Goal: Transaction & Acquisition: Purchase product/service

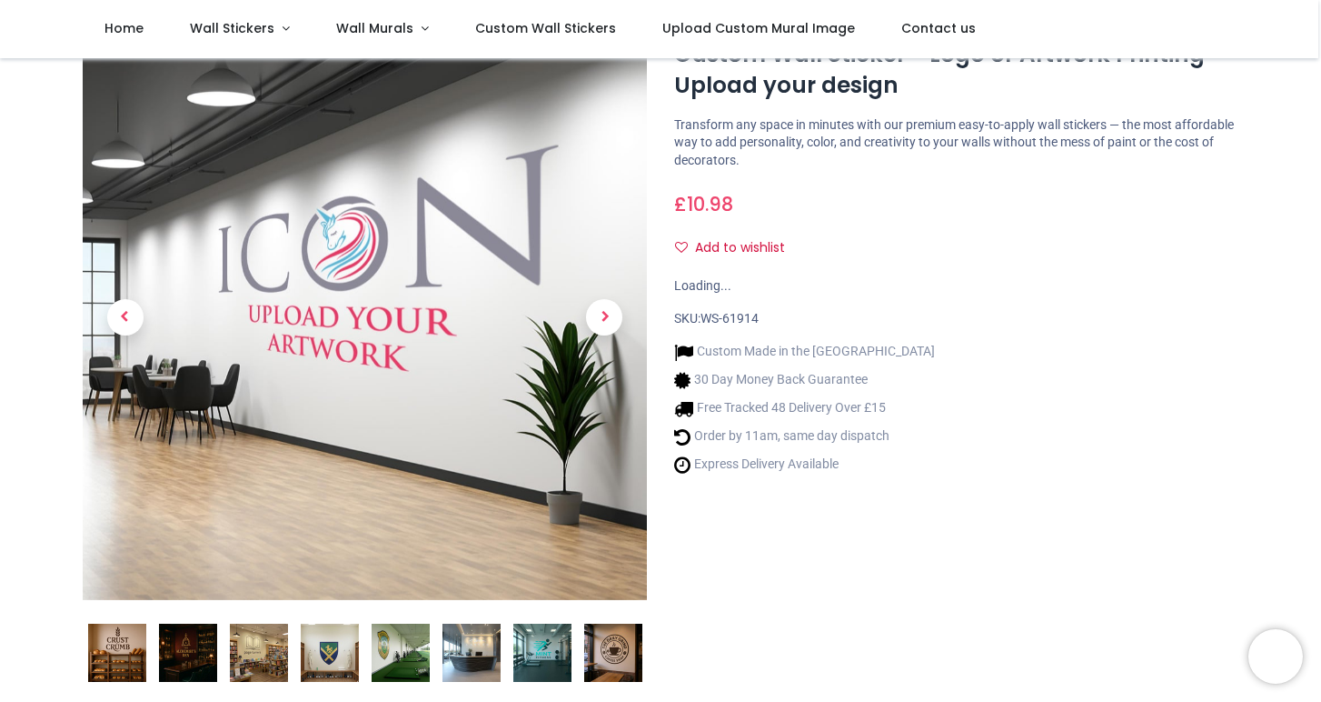
scroll to position [79, 0]
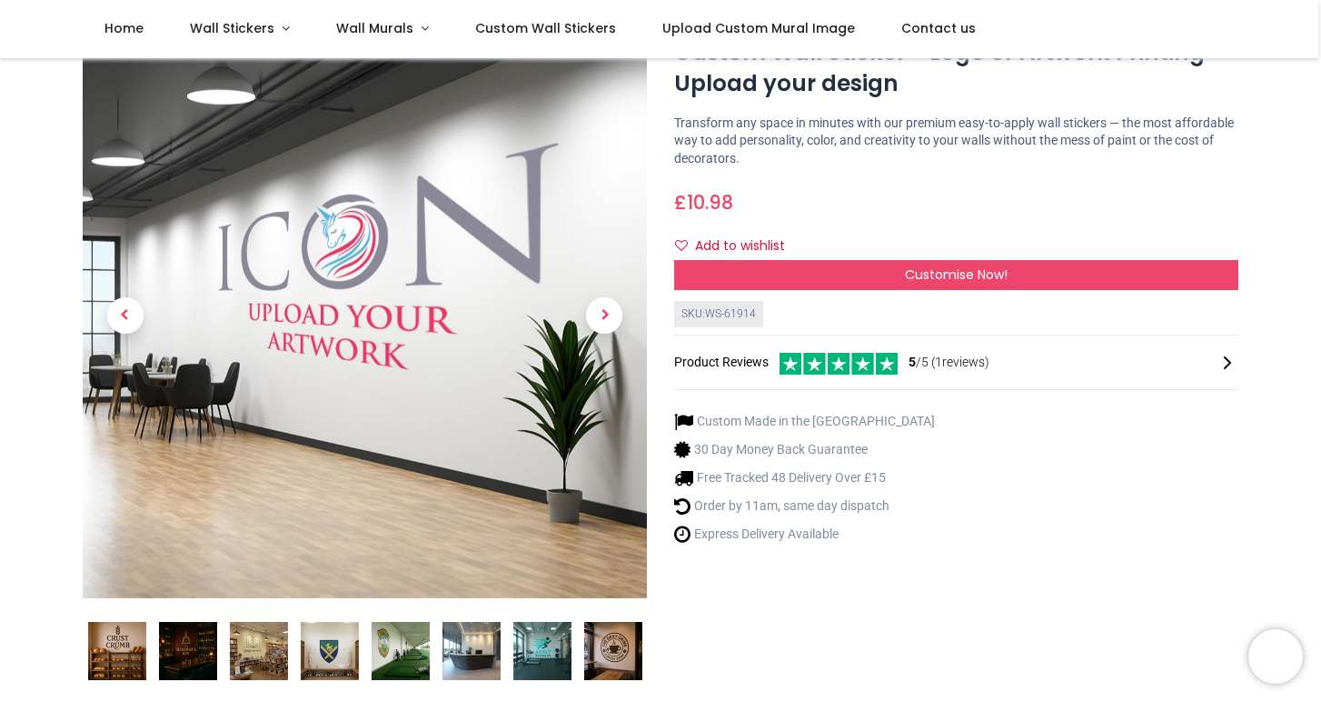
click at [319, 660] on img at bounding box center [330, 651] width 58 height 58
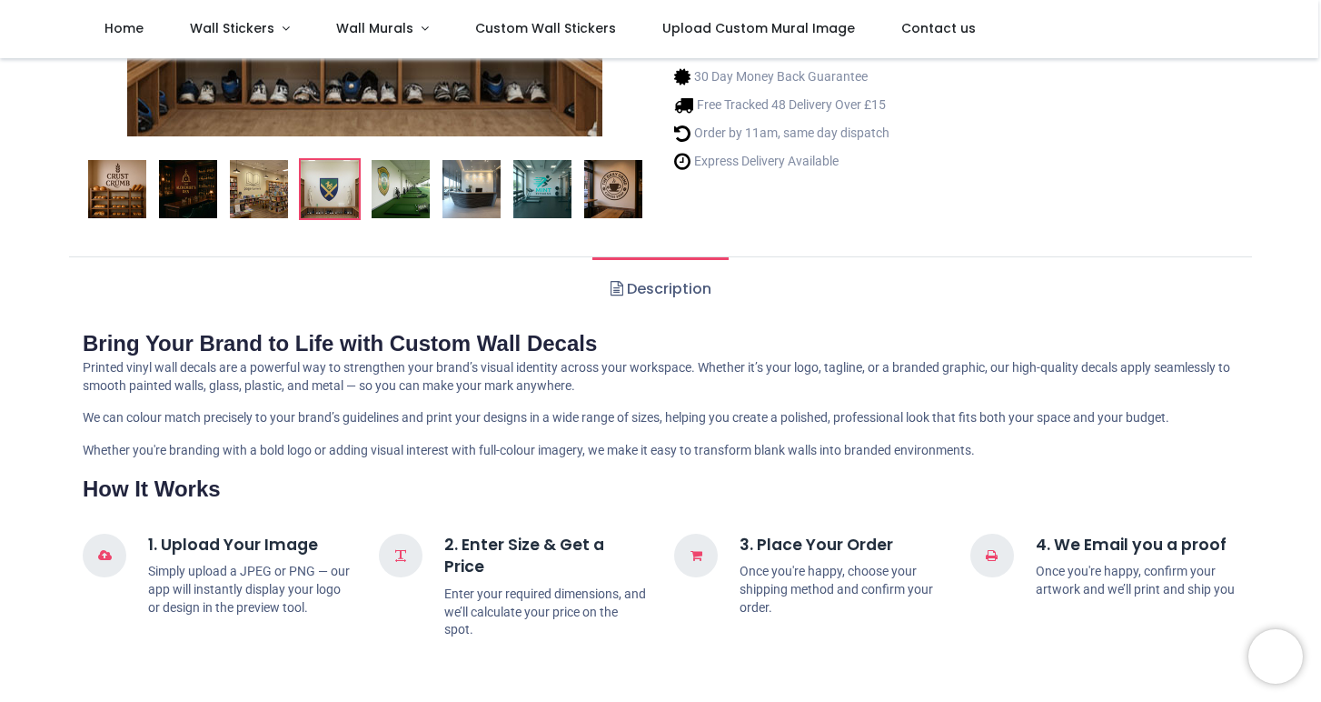
scroll to position [0, 0]
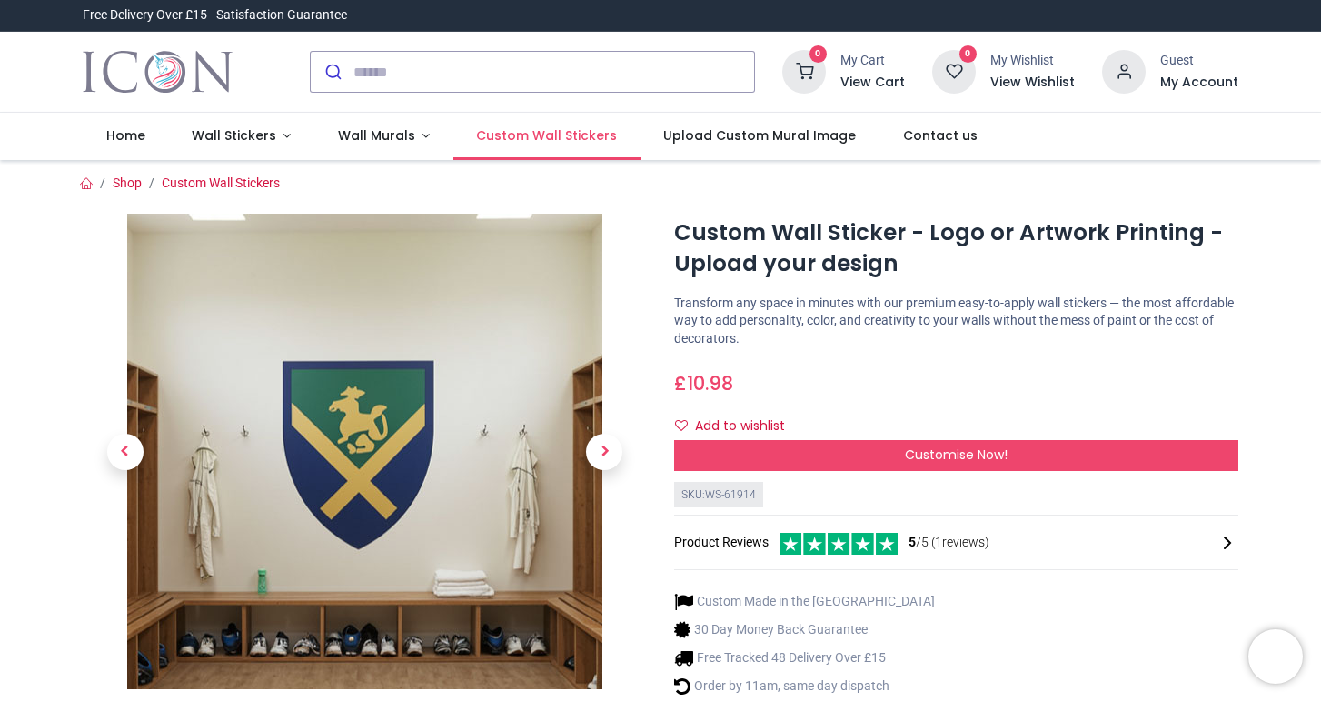
click at [527, 126] on span "Custom Wall Stickers" at bounding box center [546, 135] width 141 height 18
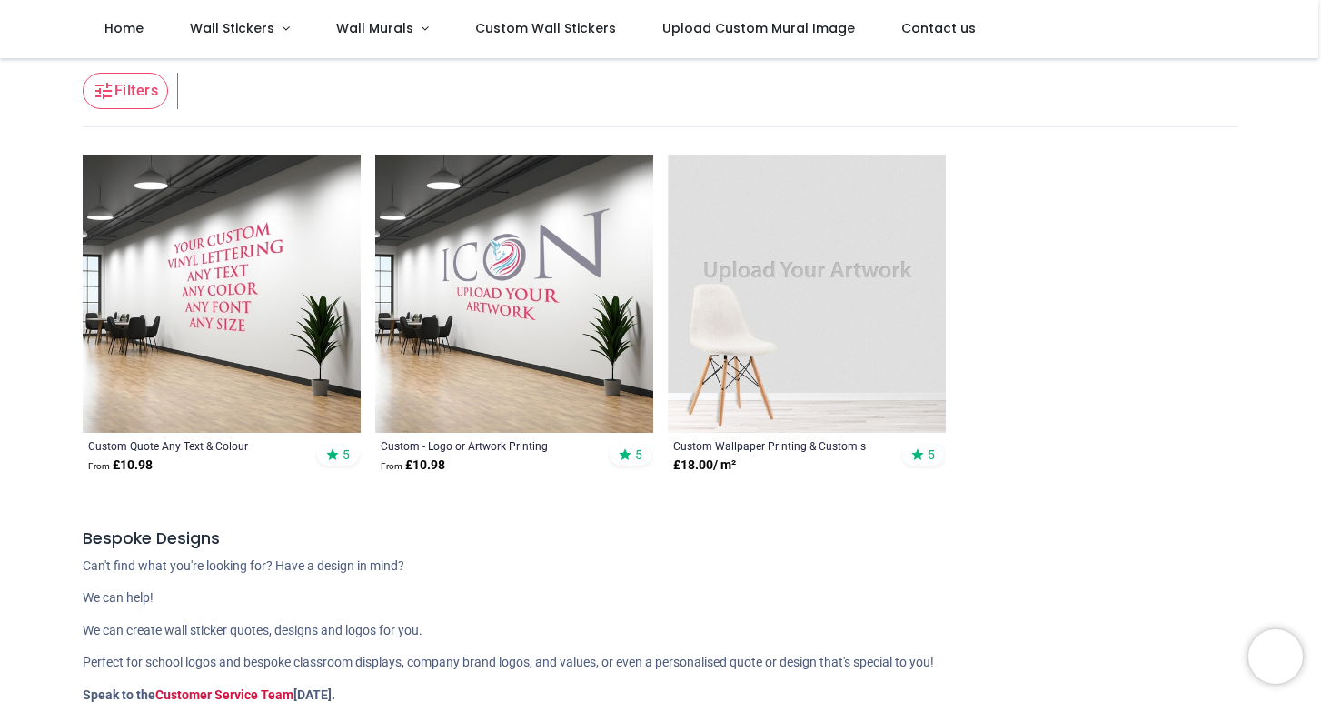
scroll to position [344, 0]
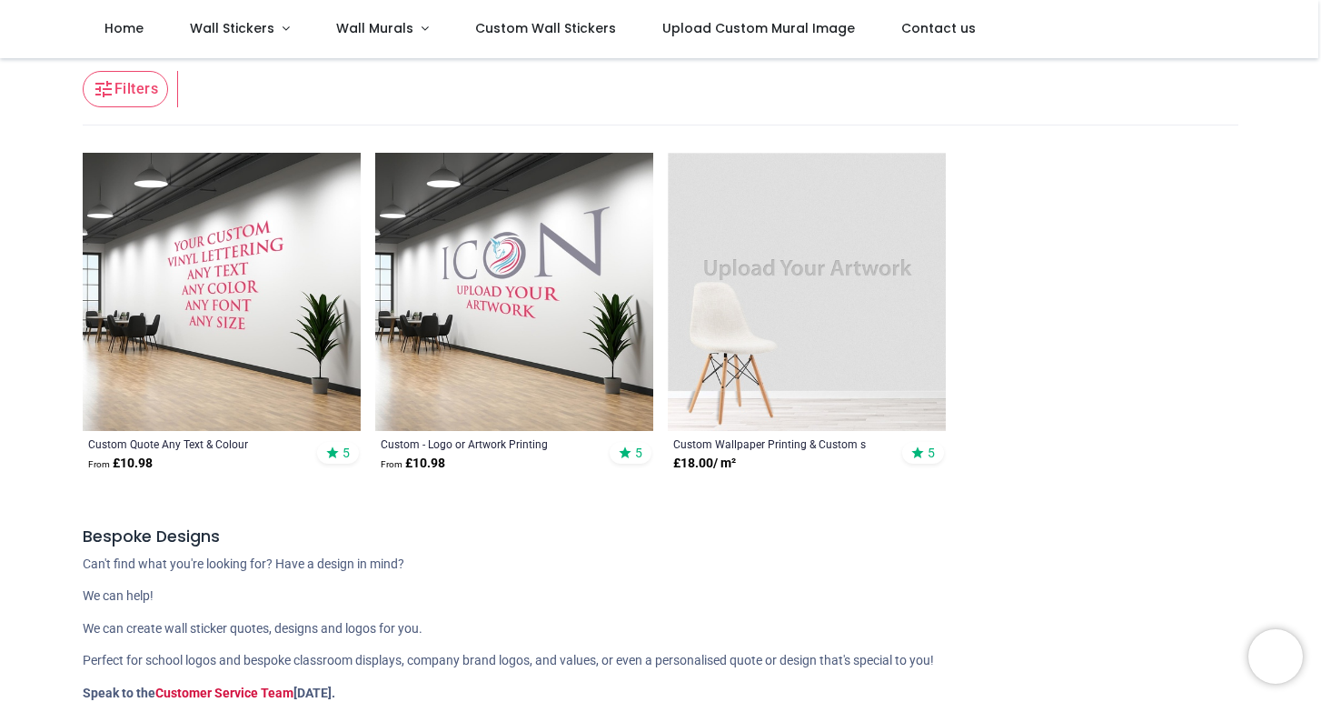
click at [485, 228] on img at bounding box center [514, 292] width 278 height 278
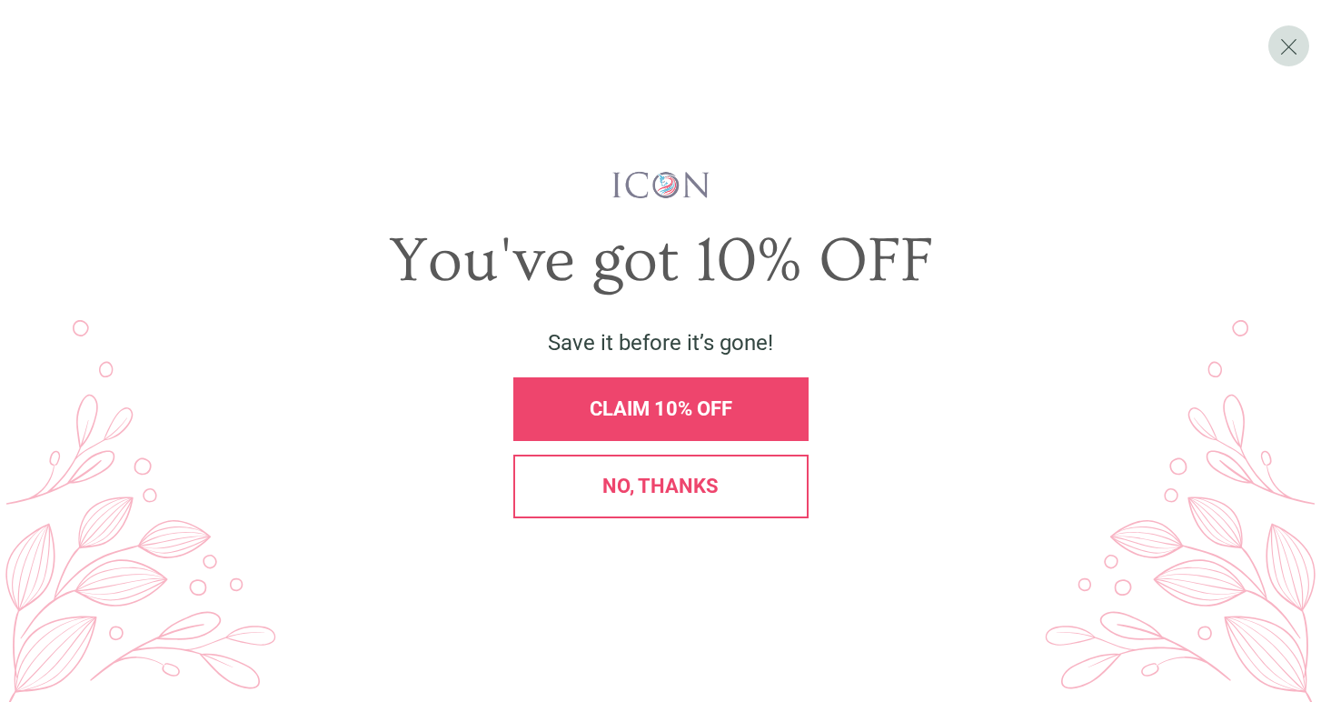
click at [716, 483] on span "No, thanks" at bounding box center [661, 485] width 116 height 23
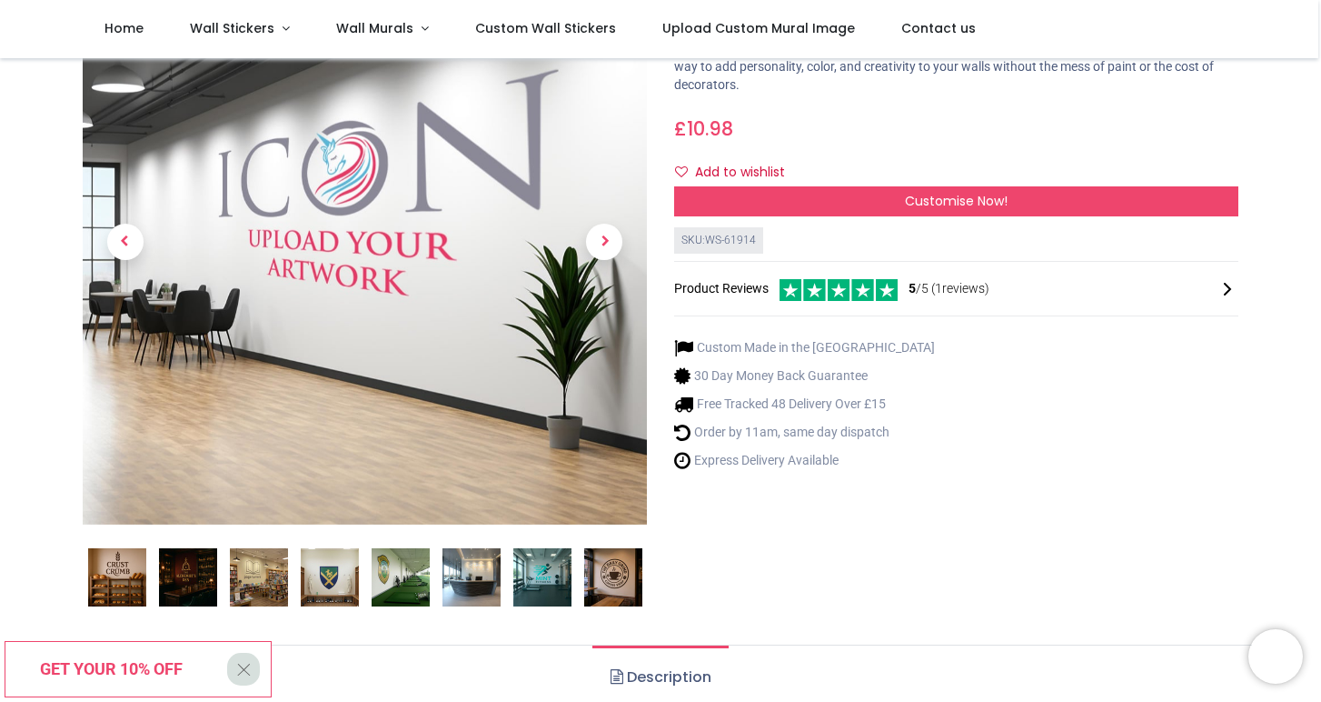
scroll to position [156, 0]
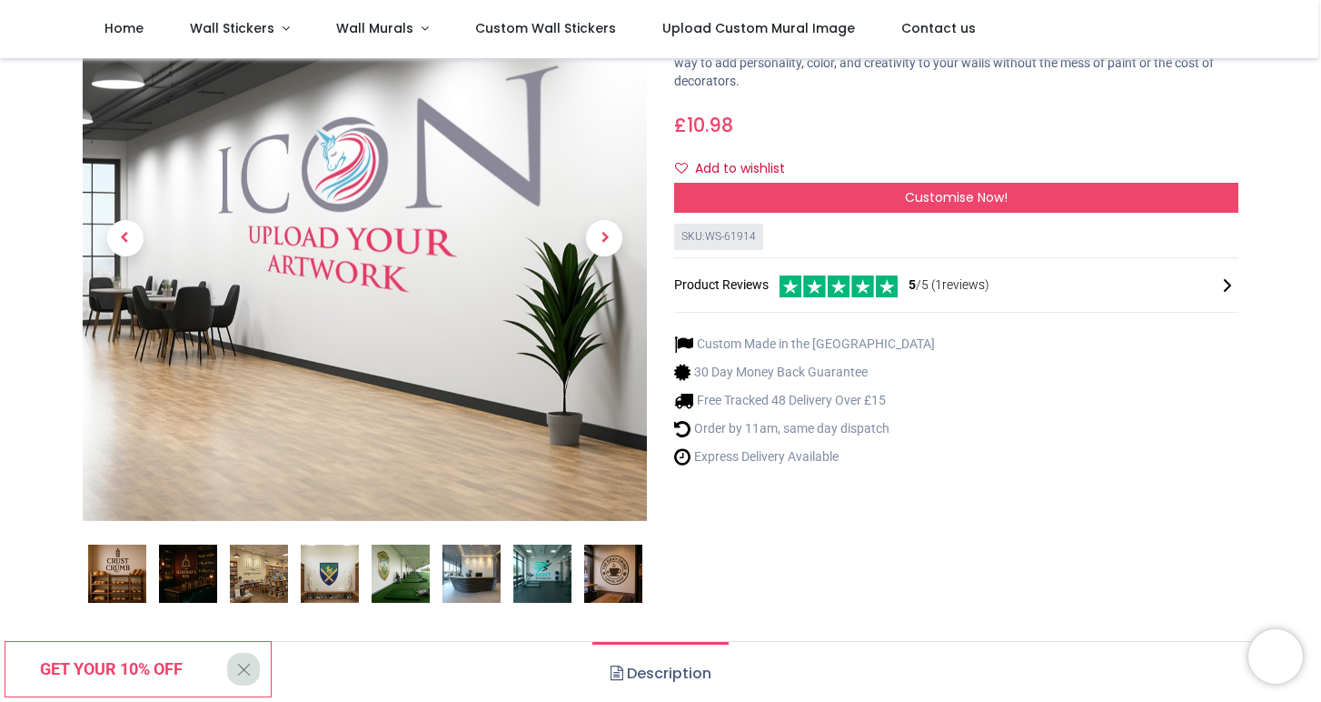
click at [615, 563] on img at bounding box center [613, 573] width 58 height 58
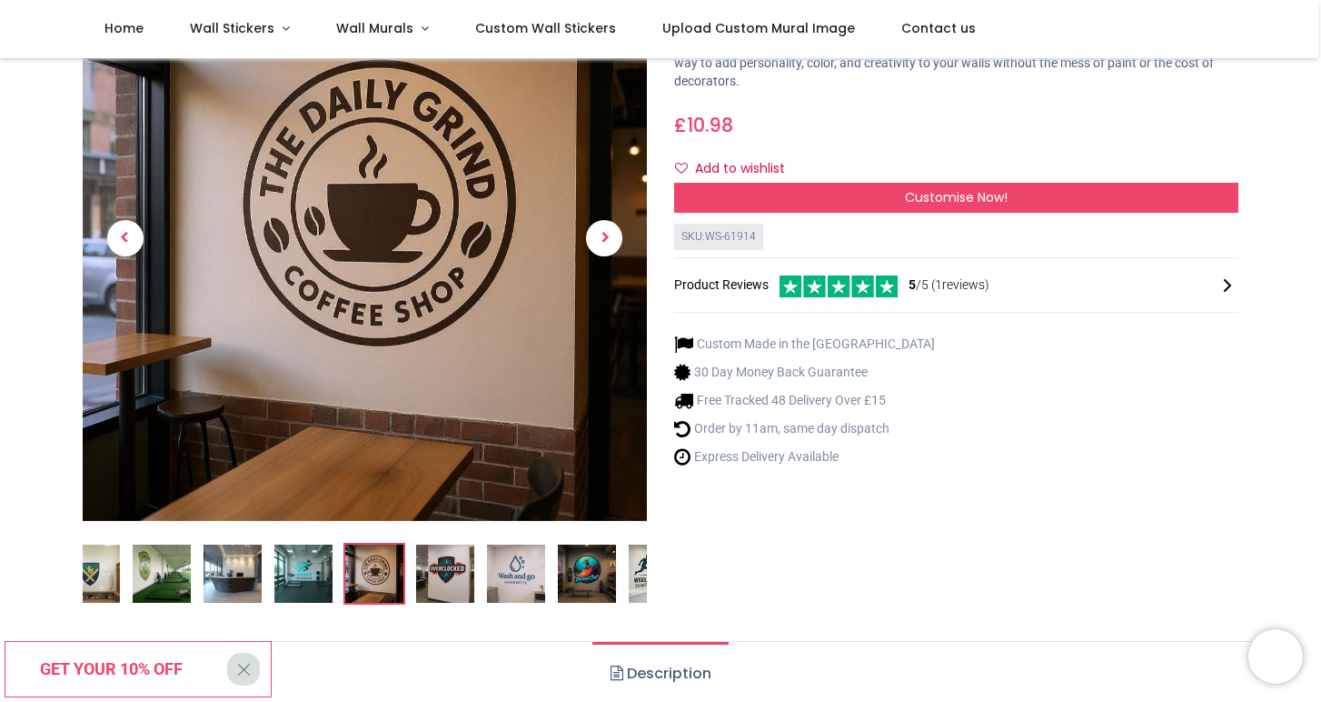
click at [528, 569] on img at bounding box center [516, 573] width 58 height 58
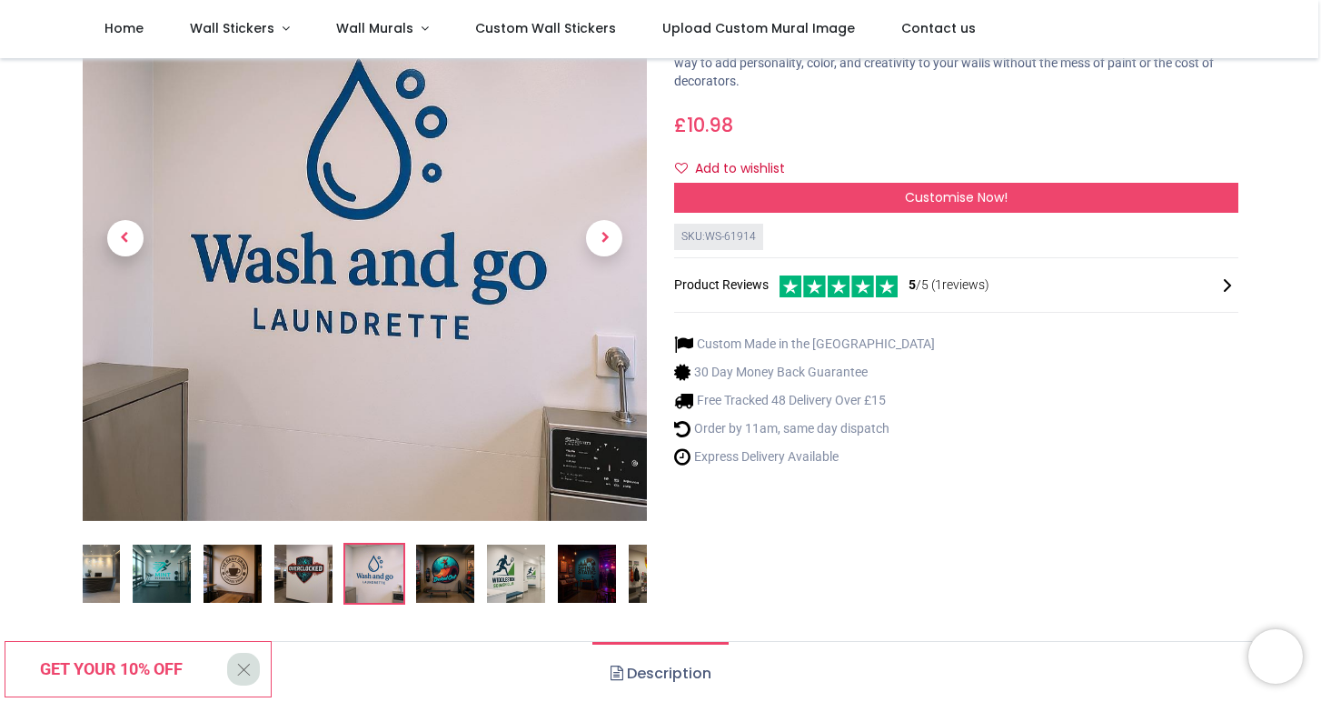
click at [454, 569] on img at bounding box center [445, 573] width 58 height 58
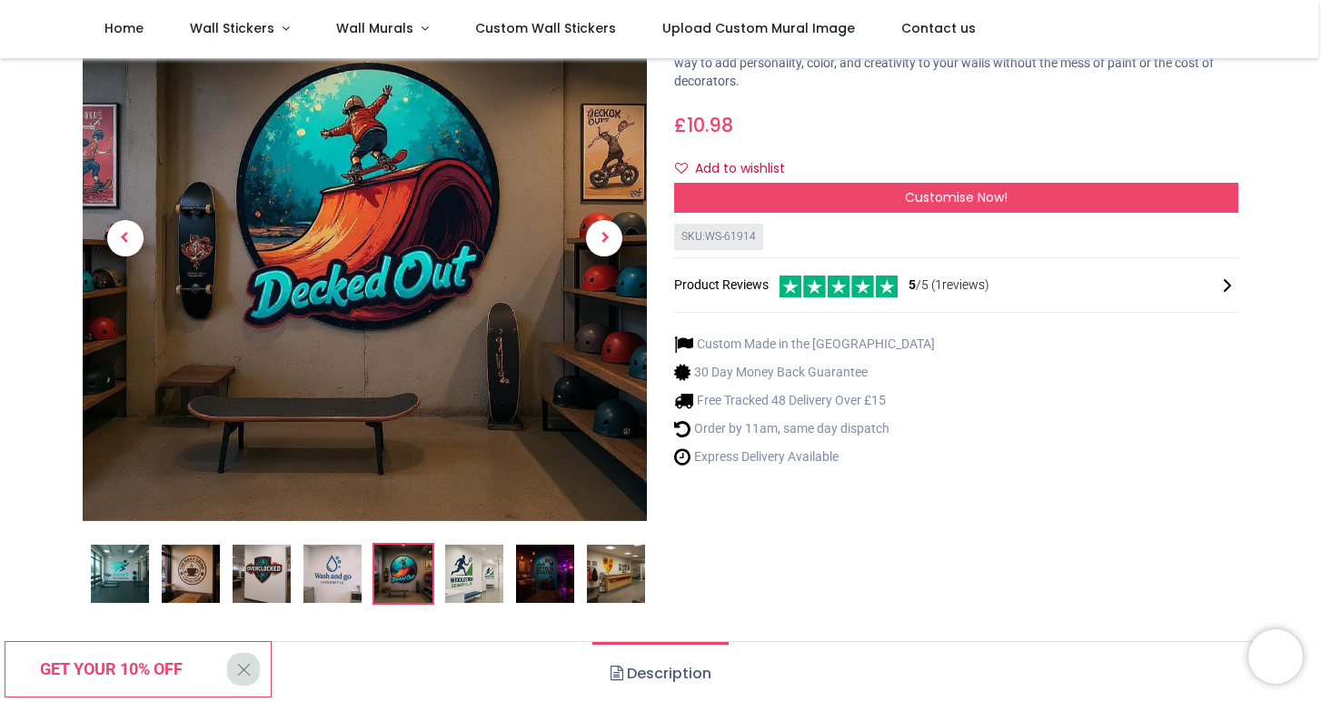
click at [354, 575] on img at bounding box center [333, 573] width 58 height 58
